Goal: Browse casually: Explore the website without a specific task or goal

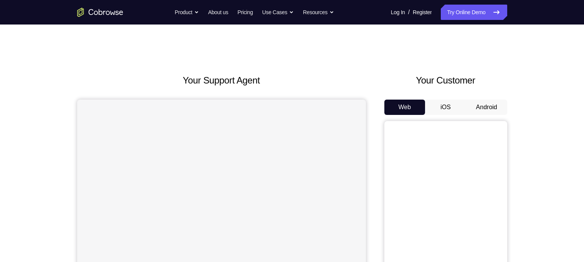
scroll to position [101, 0]
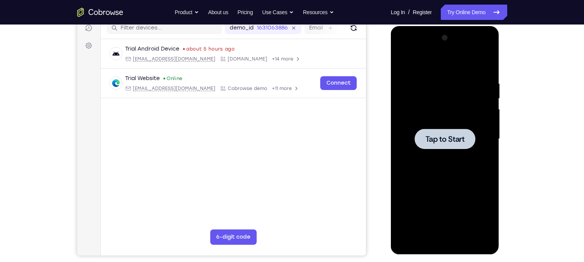
click at [410, 101] on div at bounding box center [444, 139] width 97 height 215
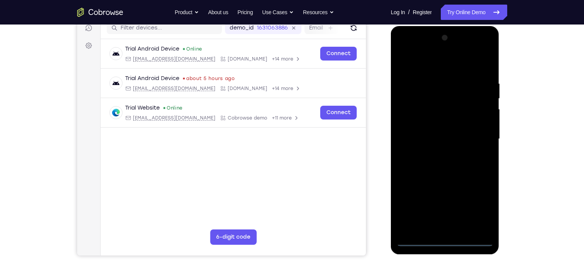
click at [449, 240] on div at bounding box center [444, 139] width 97 height 215
click at [479, 205] on div at bounding box center [444, 139] width 97 height 215
click at [403, 47] on div at bounding box center [444, 139] width 97 height 215
click at [474, 135] on div at bounding box center [444, 139] width 97 height 215
click at [437, 150] on div at bounding box center [444, 139] width 97 height 215
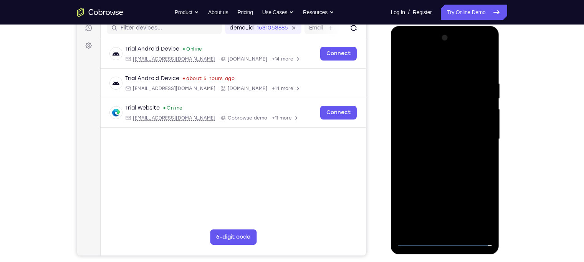
click at [442, 127] on div at bounding box center [444, 139] width 97 height 215
click at [444, 123] on div at bounding box center [444, 139] width 97 height 215
click at [448, 137] on div at bounding box center [444, 139] width 97 height 215
click at [446, 163] on div at bounding box center [444, 139] width 97 height 215
click at [428, 163] on div at bounding box center [444, 139] width 97 height 215
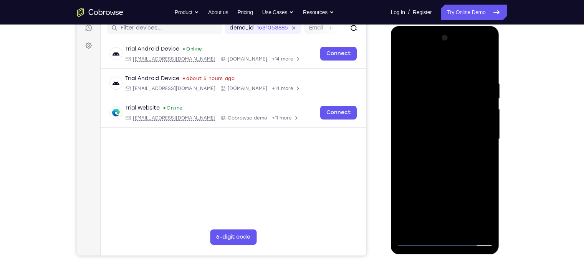
click at [454, 172] on div at bounding box center [444, 139] width 97 height 215
click at [457, 175] on div at bounding box center [444, 139] width 97 height 215
click at [489, 177] on div at bounding box center [444, 139] width 97 height 215
click at [489, 176] on div at bounding box center [444, 139] width 97 height 215
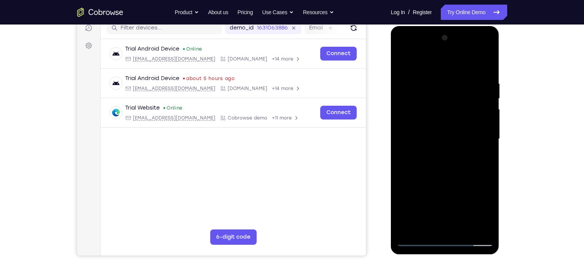
click at [489, 176] on div at bounding box center [444, 139] width 97 height 215
click at [488, 220] on div at bounding box center [444, 139] width 97 height 215
drag, startPoint x: 470, startPoint y: 206, endPoint x: 466, endPoint y: 164, distance: 42.0
click at [466, 164] on div at bounding box center [444, 139] width 97 height 215
click at [433, 82] on div at bounding box center [444, 139] width 97 height 215
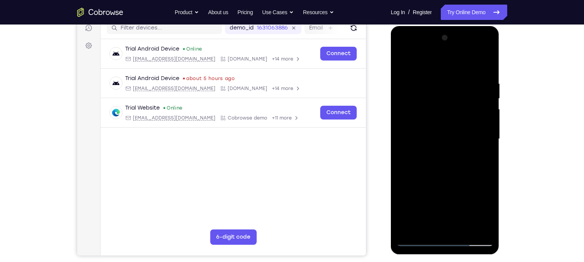
drag, startPoint x: 437, startPoint y: 106, endPoint x: 426, endPoint y: 204, distance: 98.6
click at [426, 204] on div at bounding box center [444, 139] width 97 height 215
click at [431, 83] on div at bounding box center [444, 139] width 97 height 215
click at [482, 114] on div at bounding box center [444, 139] width 97 height 215
drag, startPoint x: 482, startPoint y: 114, endPoint x: 436, endPoint y: 127, distance: 47.9
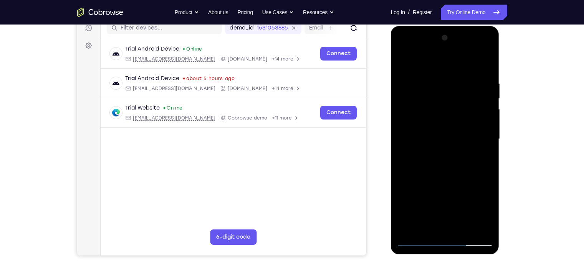
click at [436, 127] on div at bounding box center [444, 139] width 97 height 215
click at [477, 79] on div at bounding box center [444, 139] width 97 height 215
click at [481, 78] on div at bounding box center [444, 139] width 97 height 215
click at [487, 78] on div at bounding box center [444, 139] width 97 height 215
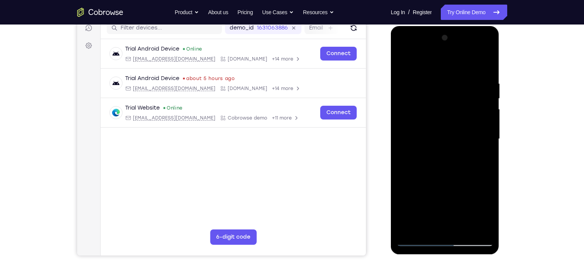
click at [483, 82] on div at bounding box center [444, 139] width 97 height 215
drag, startPoint x: 483, startPoint y: 82, endPoint x: 431, endPoint y: 87, distance: 52.1
click at [431, 87] on div at bounding box center [444, 139] width 97 height 215
click at [486, 63] on div at bounding box center [444, 139] width 97 height 215
click at [418, 238] on div at bounding box center [444, 139] width 97 height 215
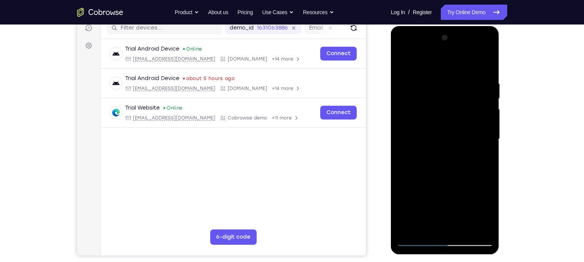
click at [486, 64] on div at bounding box center [444, 139] width 97 height 215
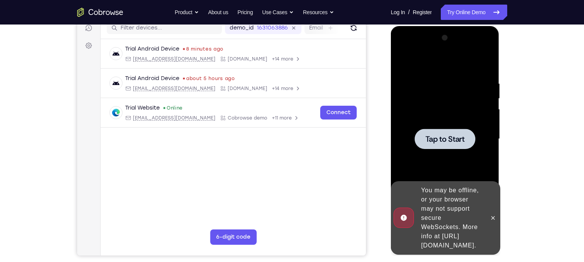
click at [424, 101] on div at bounding box center [444, 139] width 97 height 215
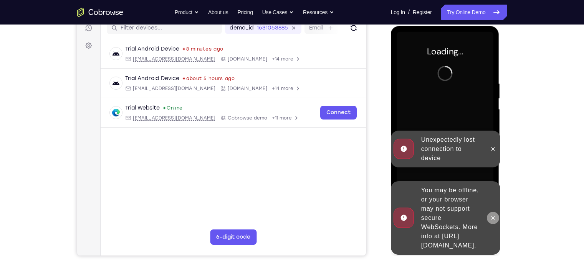
click at [487, 212] on button at bounding box center [493, 218] width 12 height 12
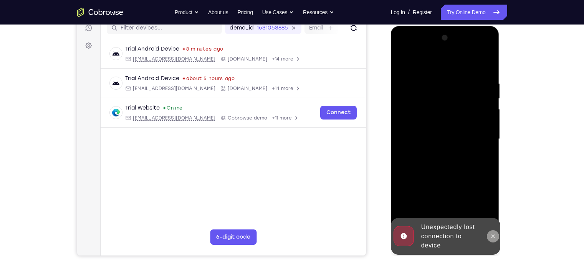
click at [491, 237] on icon at bounding box center [493, 237] width 6 height 6
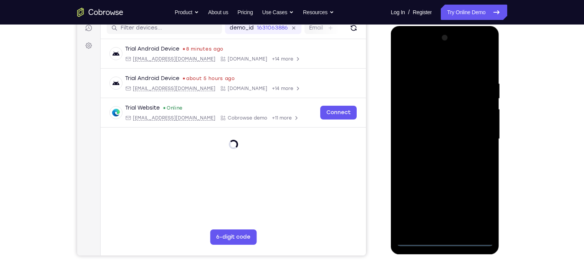
click at [448, 239] on div at bounding box center [444, 139] width 97 height 215
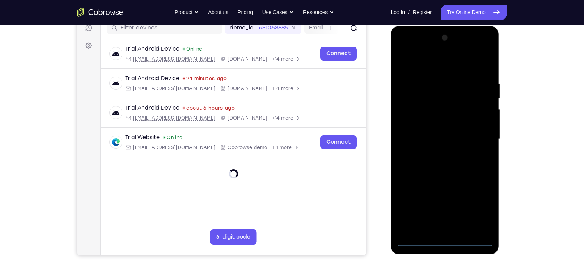
click at [486, 209] on div at bounding box center [444, 139] width 97 height 215
click at [405, 50] on div at bounding box center [444, 139] width 97 height 215
click at [475, 132] on div at bounding box center [444, 139] width 97 height 215
click at [437, 151] on div at bounding box center [444, 139] width 97 height 215
click at [431, 135] on div at bounding box center [444, 139] width 97 height 215
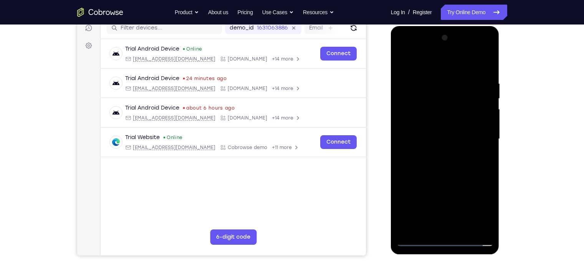
click at [428, 120] on div at bounding box center [444, 139] width 97 height 215
click at [408, 136] on div at bounding box center [444, 139] width 97 height 215
click at [419, 159] on div at bounding box center [444, 139] width 97 height 215
click at [421, 164] on div at bounding box center [444, 139] width 97 height 215
click at [426, 164] on div at bounding box center [444, 139] width 97 height 215
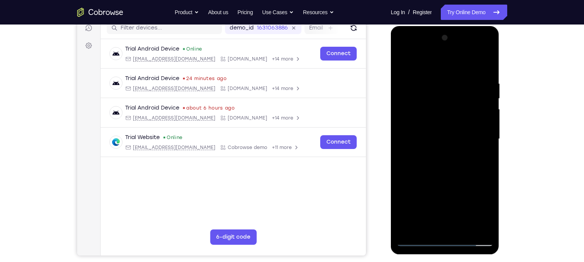
click at [436, 163] on div at bounding box center [444, 139] width 97 height 215
click at [486, 77] on div at bounding box center [444, 139] width 97 height 215
click at [449, 225] on div at bounding box center [444, 139] width 97 height 215
click at [419, 241] on div at bounding box center [444, 139] width 97 height 215
click at [483, 76] on div at bounding box center [444, 139] width 97 height 215
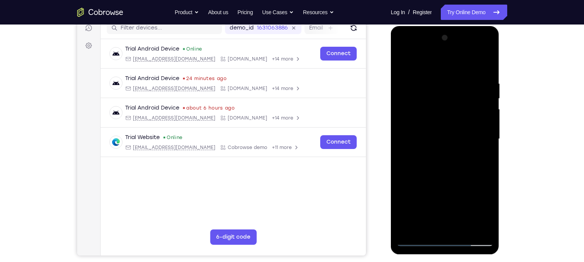
click at [448, 240] on div at bounding box center [444, 139] width 97 height 215
click at [447, 229] on div at bounding box center [444, 139] width 97 height 215
click at [433, 228] on div at bounding box center [444, 139] width 97 height 215
click at [445, 131] on div at bounding box center [444, 139] width 97 height 215
click at [454, 95] on div at bounding box center [444, 139] width 97 height 215
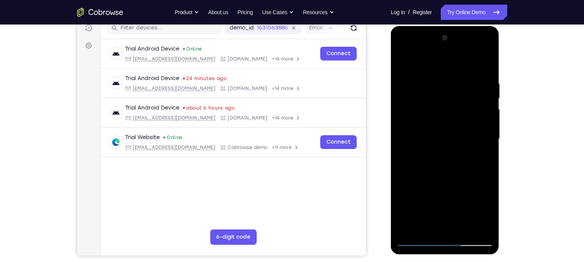
click at [451, 54] on div at bounding box center [444, 139] width 97 height 215
click at [452, 76] on div at bounding box center [444, 139] width 97 height 215
click at [472, 204] on div at bounding box center [444, 139] width 97 height 215
click at [478, 51] on div at bounding box center [444, 139] width 97 height 215
click at [407, 59] on div at bounding box center [444, 139] width 97 height 215
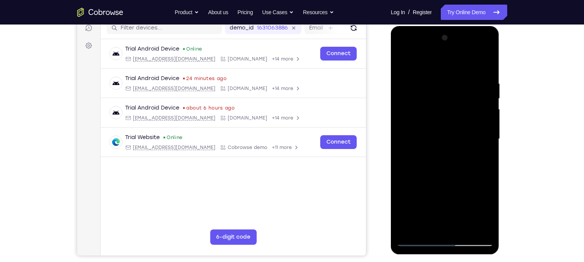
click at [472, 132] on div at bounding box center [444, 139] width 97 height 215
click at [452, 170] on div at bounding box center [444, 139] width 97 height 215
click at [428, 227] on div at bounding box center [444, 139] width 97 height 215
click at [436, 62] on div at bounding box center [444, 139] width 97 height 215
click at [429, 76] on div at bounding box center [444, 139] width 97 height 215
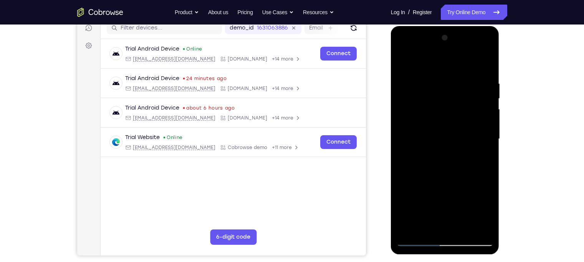
click at [456, 130] on div at bounding box center [444, 139] width 97 height 215
click at [405, 60] on div at bounding box center [444, 139] width 97 height 215
click at [406, 80] on div at bounding box center [444, 139] width 97 height 215
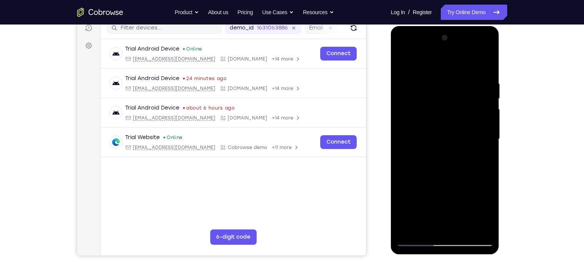
drag, startPoint x: 440, startPoint y: 137, endPoint x: 437, endPoint y: 94, distance: 42.7
click at [437, 94] on div at bounding box center [444, 139] width 97 height 215
click at [427, 230] on div at bounding box center [444, 139] width 97 height 215
click at [431, 61] on div at bounding box center [444, 139] width 97 height 215
click at [487, 63] on div at bounding box center [444, 139] width 97 height 215
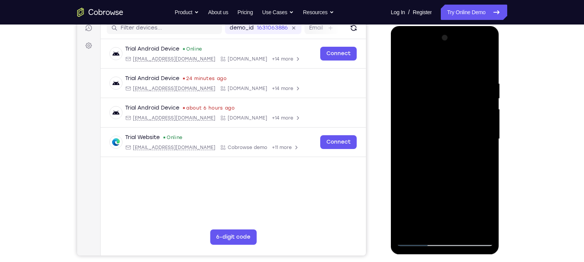
click at [450, 128] on div at bounding box center [444, 139] width 97 height 215
click at [404, 63] on div at bounding box center [444, 139] width 97 height 215
click at [438, 61] on div at bounding box center [444, 139] width 97 height 215
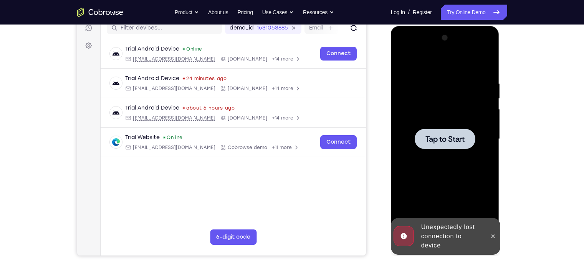
click at [437, 96] on div at bounding box center [444, 139] width 97 height 215
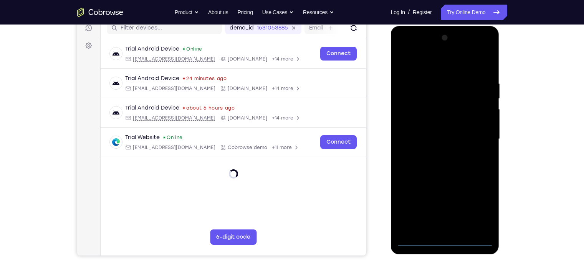
click at [450, 241] on div at bounding box center [444, 139] width 97 height 215
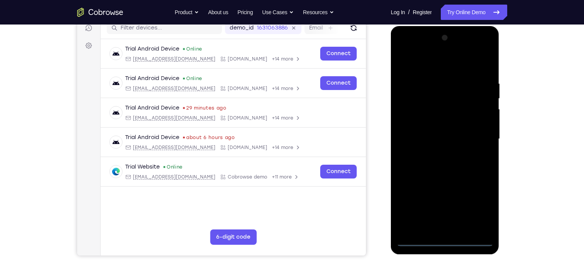
click at [474, 214] on div at bounding box center [444, 139] width 97 height 215
click at [410, 63] on div at bounding box center [444, 139] width 97 height 215
click at [480, 134] on div at bounding box center [444, 139] width 97 height 215
click at [437, 154] on div at bounding box center [444, 139] width 97 height 215
click at [438, 132] on div at bounding box center [444, 139] width 97 height 215
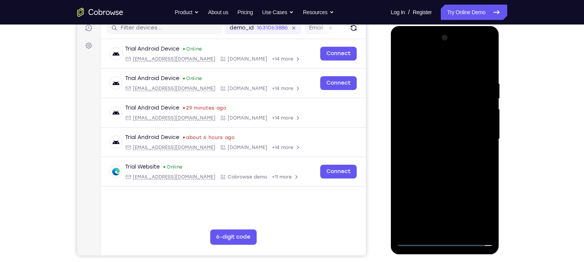
click at [443, 120] on div at bounding box center [444, 139] width 97 height 215
click at [431, 140] on div at bounding box center [444, 139] width 97 height 215
click at [441, 165] on div at bounding box center [444, 139] width 97 height 215
click at [444, 173] on div at bounding box center [444, 139] width 97 height 215
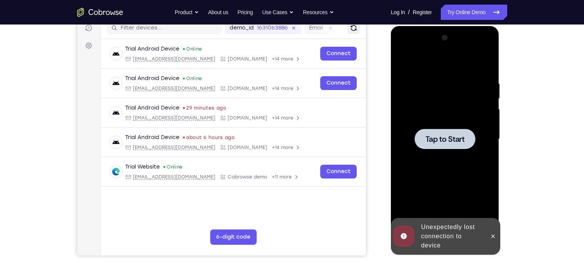
click at [358, 28] on button "Refresh" at bounding box center [353, 28] width 12 height 12
